Goal: Information Seeking & Learning: Learn about a topic

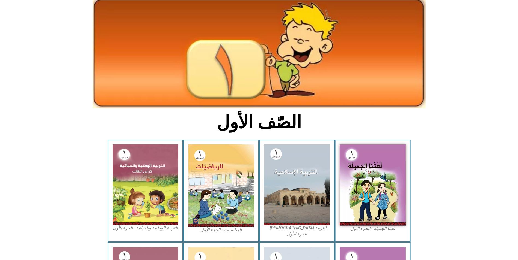
scroll to position [82, 0]
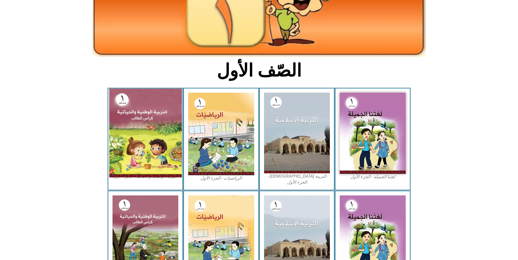
click at [160, 133] on img at bounding box center [145, 133] width 73 height 89
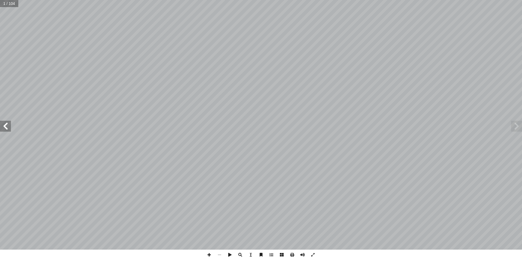
click at [7, 128] on span at bounding box center [5, 126] width 11 height 11
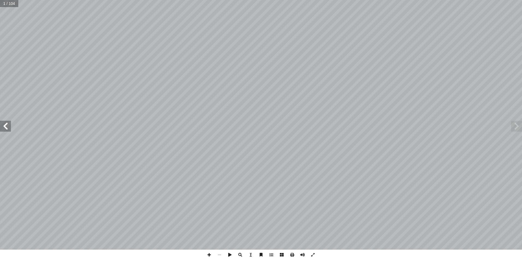
click at [7, 128] on span at bounding box center [5, 126] width 11 height 11
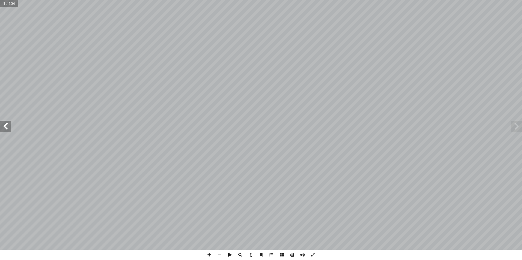
click at [7, 128] on span at bounding box center [5, 126] width 11 height 11
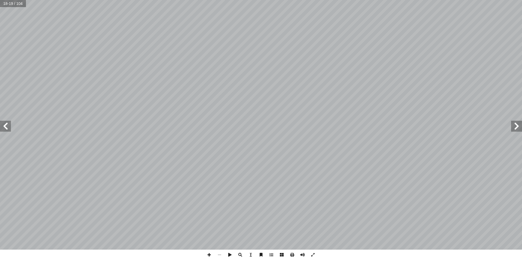
click at [8, 128] on span at bounding box center [5, 126] width 11 height 11
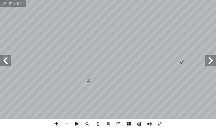
click at [53, 126] on span at bounding box center [56, 124] width 10 height 10
click at [69, 123] on span at bounding box center [66, 124] width 10 height 10
click at [55, 123] on span at bounding box center [56, 124] width 10 height 10
click at [6, 64] on span at bounding box center [5, 60] width 11 height 11
